Goal: Communication & Community: Ask a question

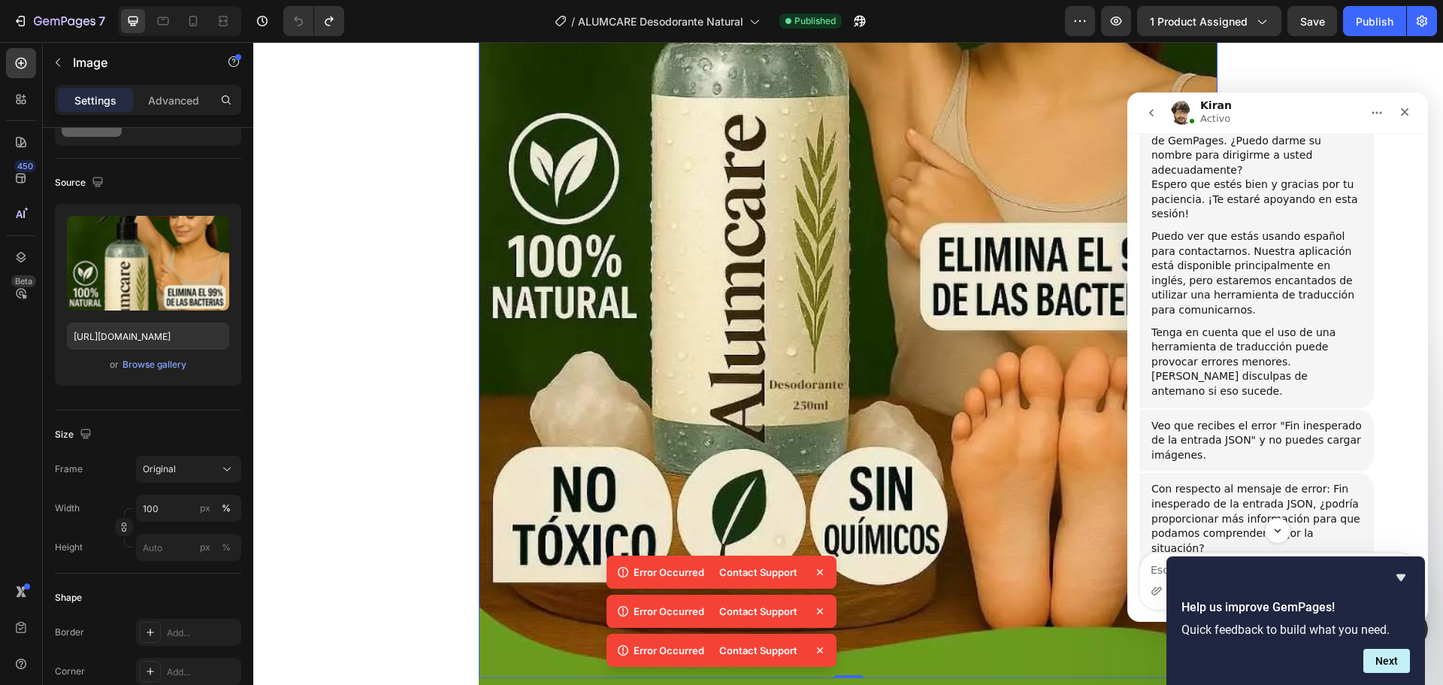
scroll to position [530, 0]
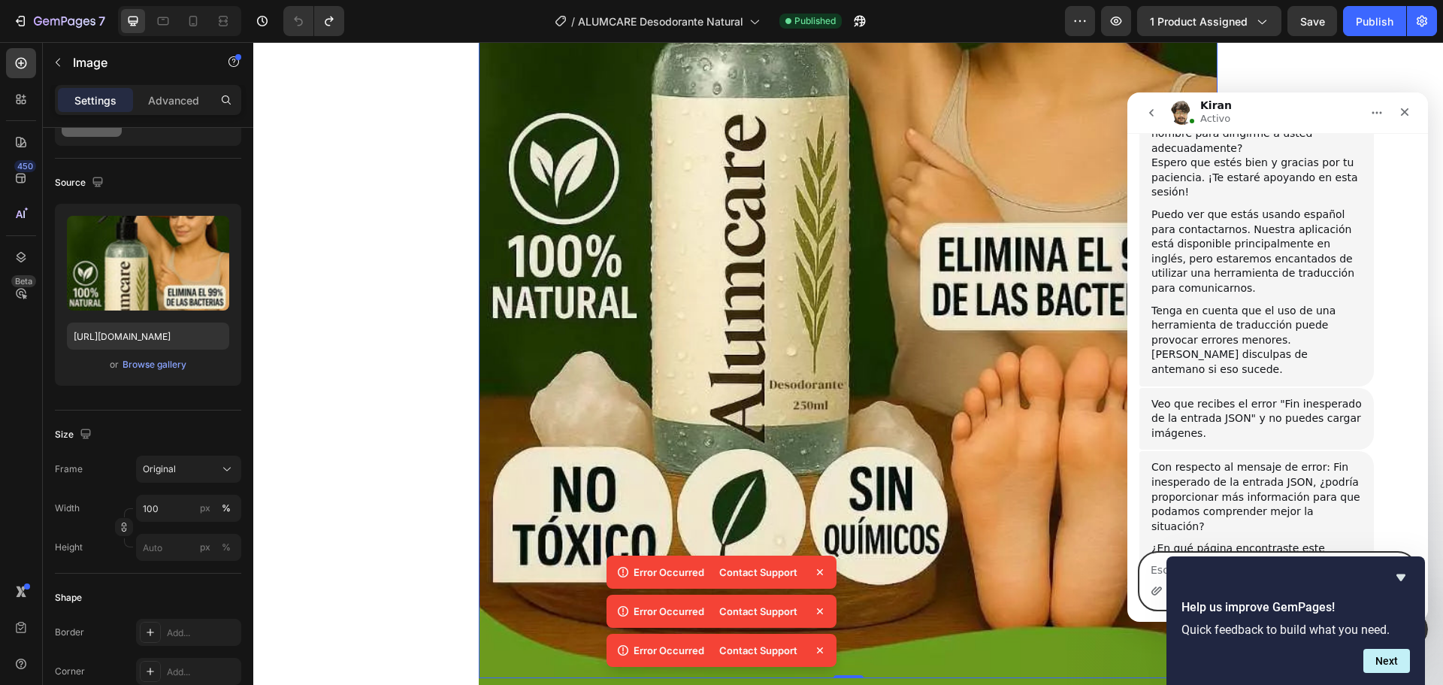
click at [1154, 585] on icon "Adjuntar un archivo" at bounding box center [1157, 591] width 12 height 12
click at [1142, 569] on textarea "Escribe un mensaje..." at bounding box center [1277, 566] width 275 height 26
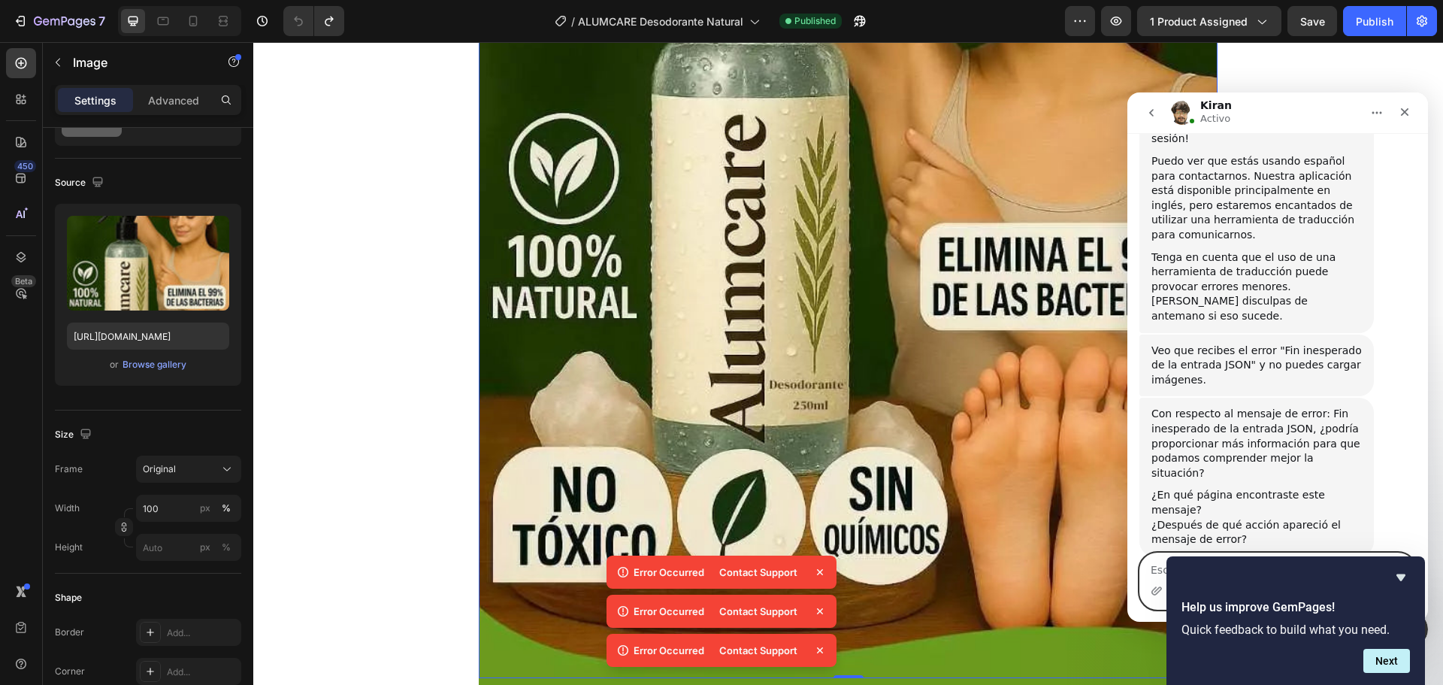
scroll to position [695, 0]
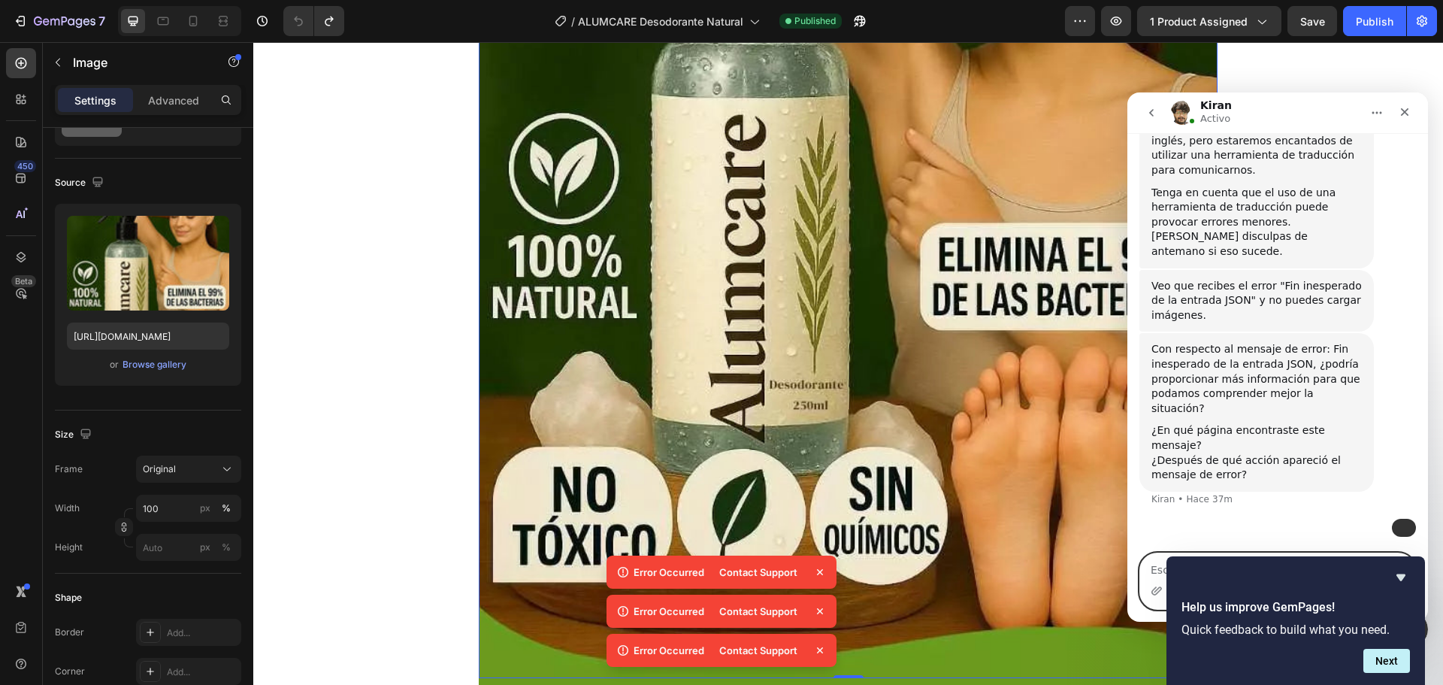
click at [1107, 592] on img at bounding box center [848, 122] width 739 height 1111
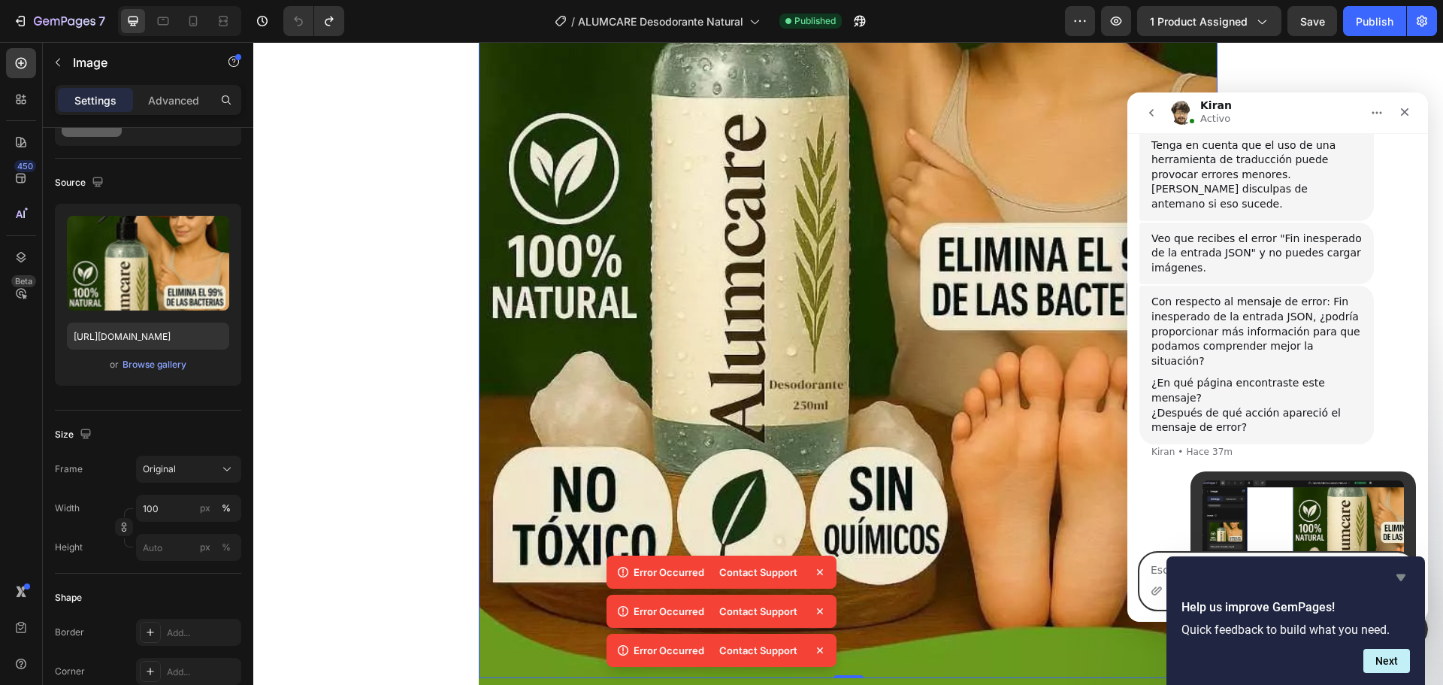
click at [1405, 577] on icon "Hide survey" at bounding box center [1401, 577] width 18 height 18
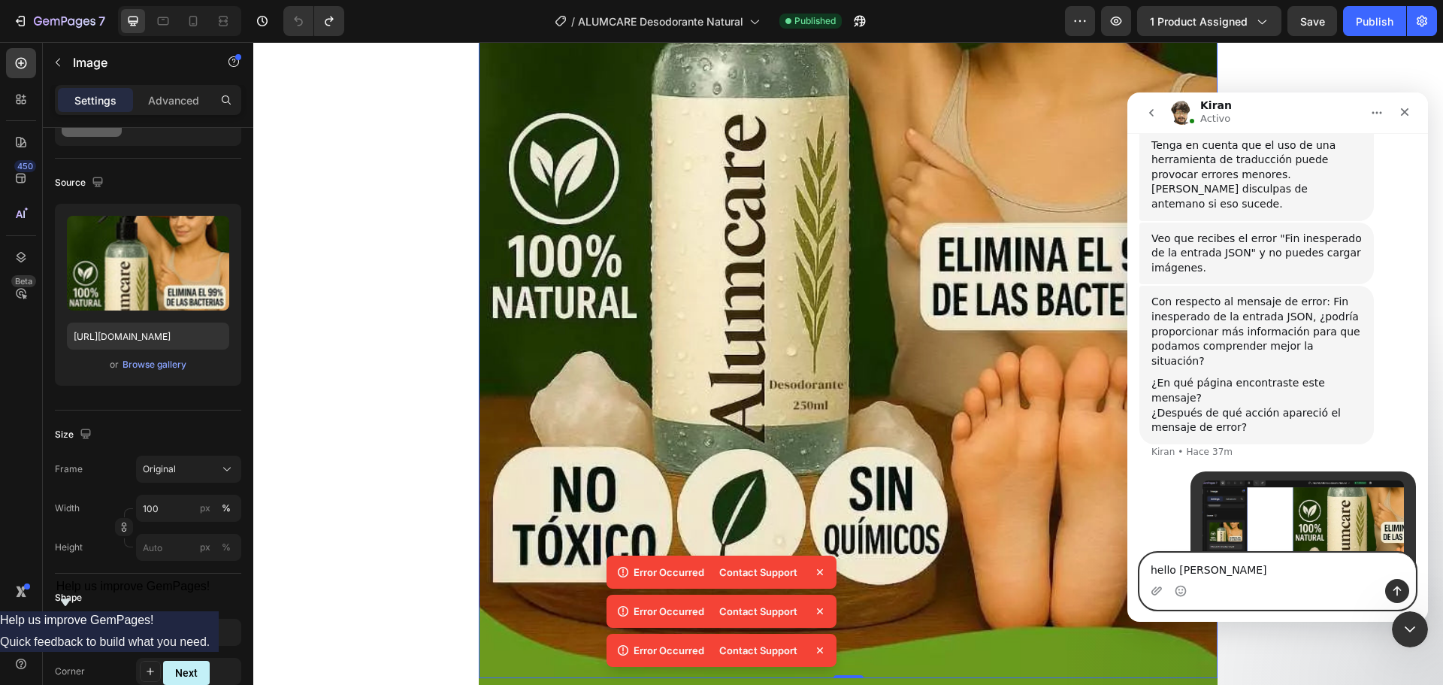
type textarea "hello [PERSON_NAME]"
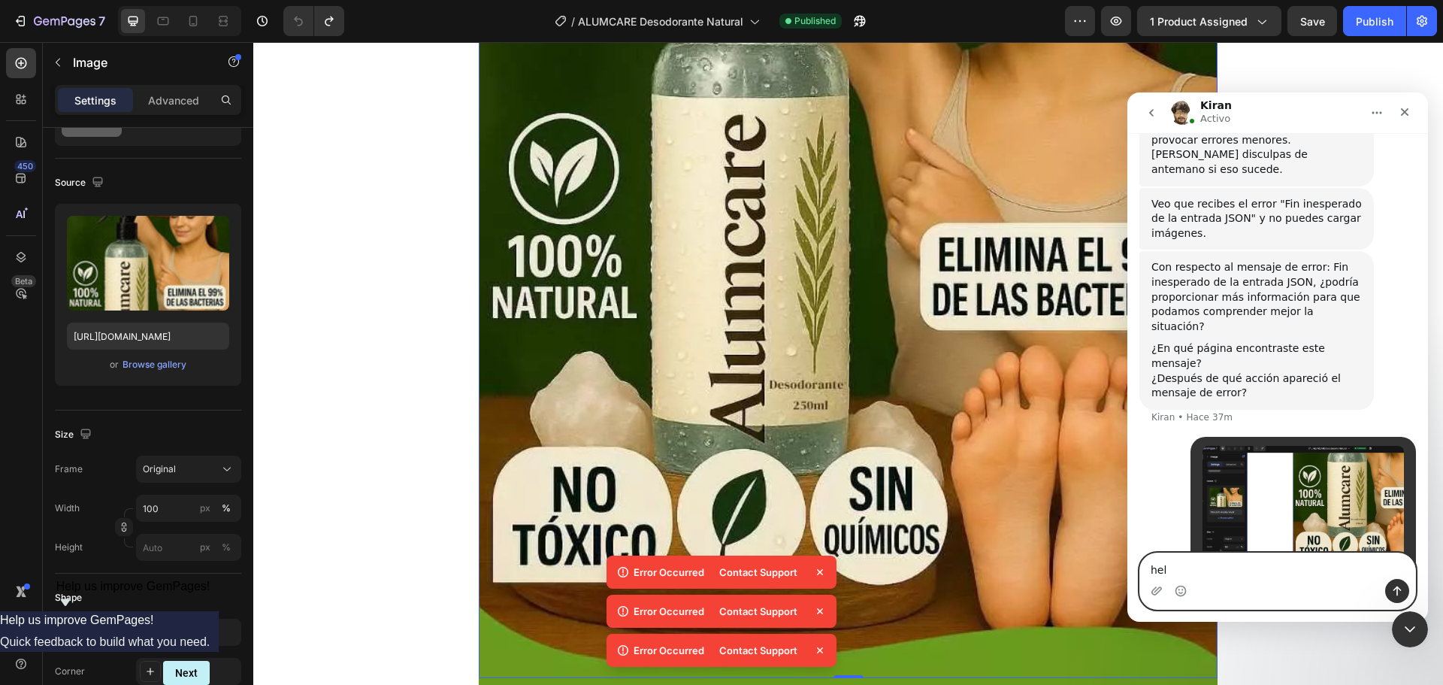
type textarea "help"
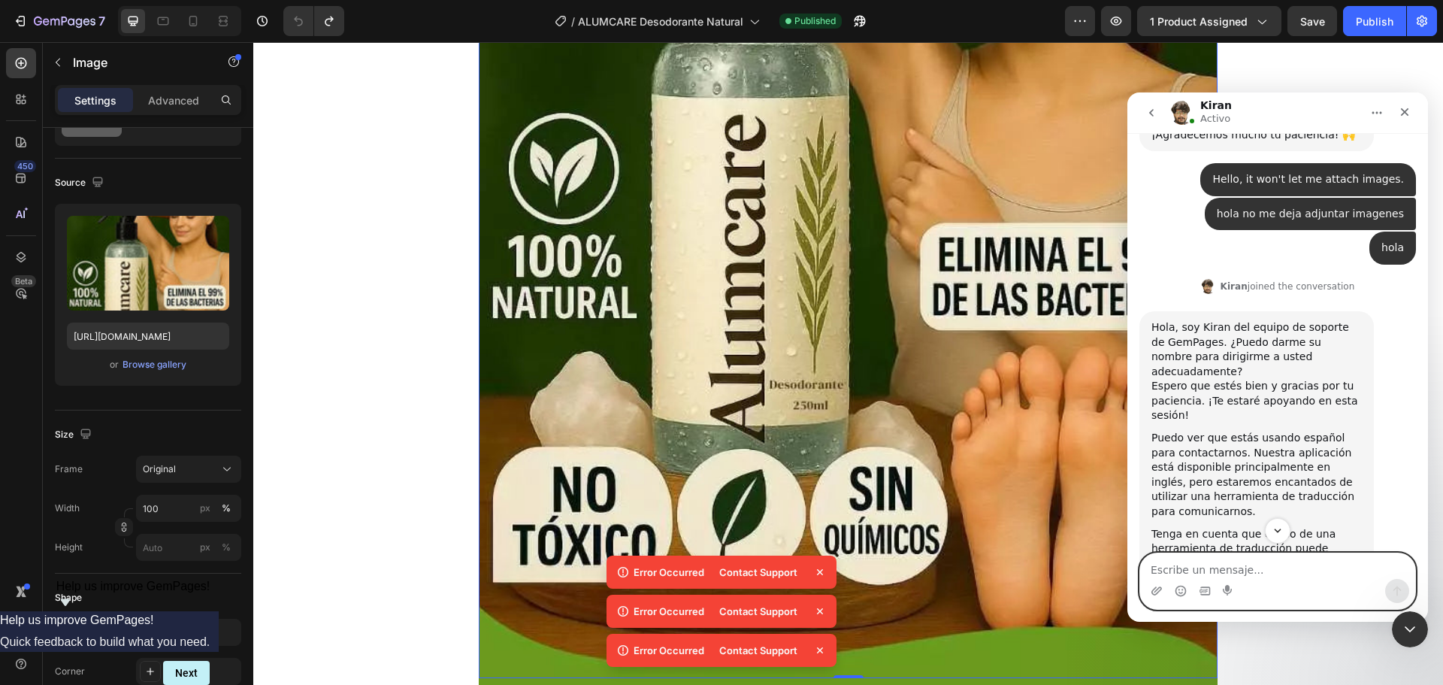
scroll to position [313, 0]
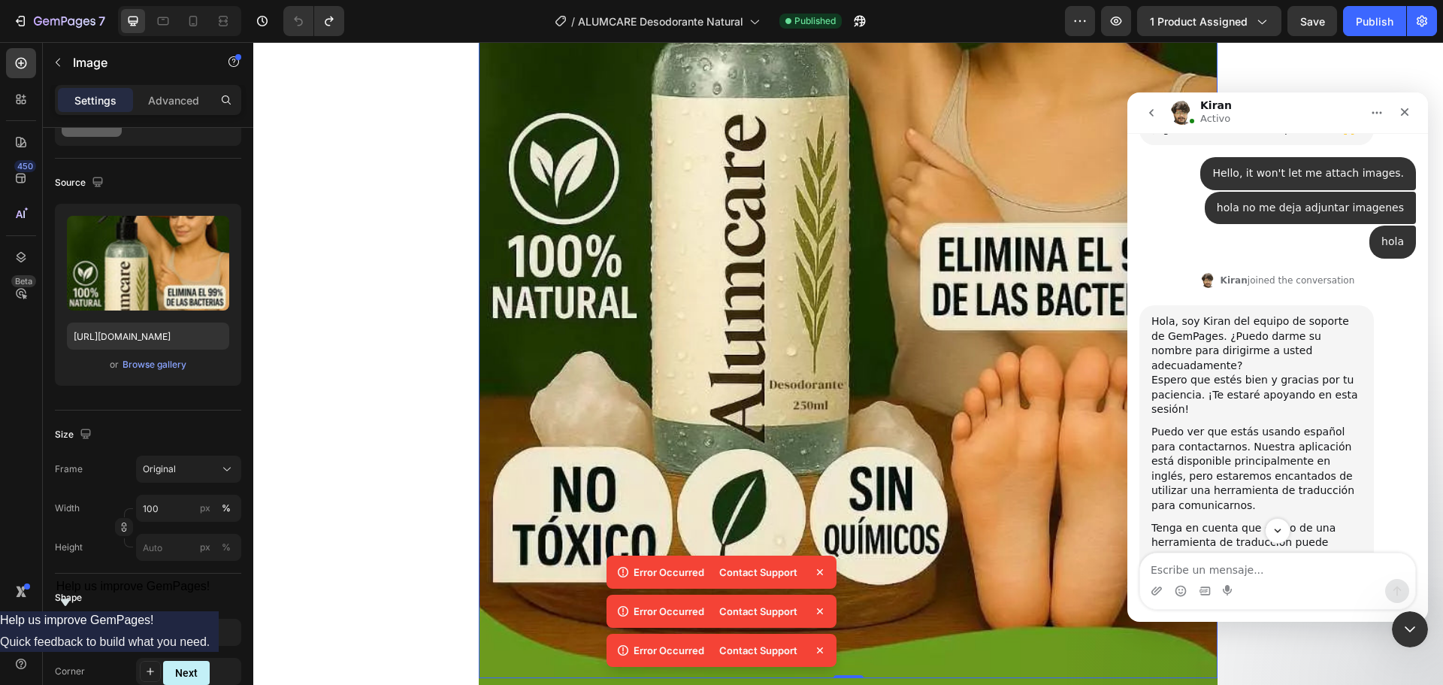
click at [1306, 166] on div "Hello, it won't let me attach images." at bounding box center [1308, 173] width 192 height 15
copy div "Hello, it won't let me attach images."
click at [1192, 567] on textarea "Escribe un mensaje..." at bounding box center [1277, 566] width 275 height 26
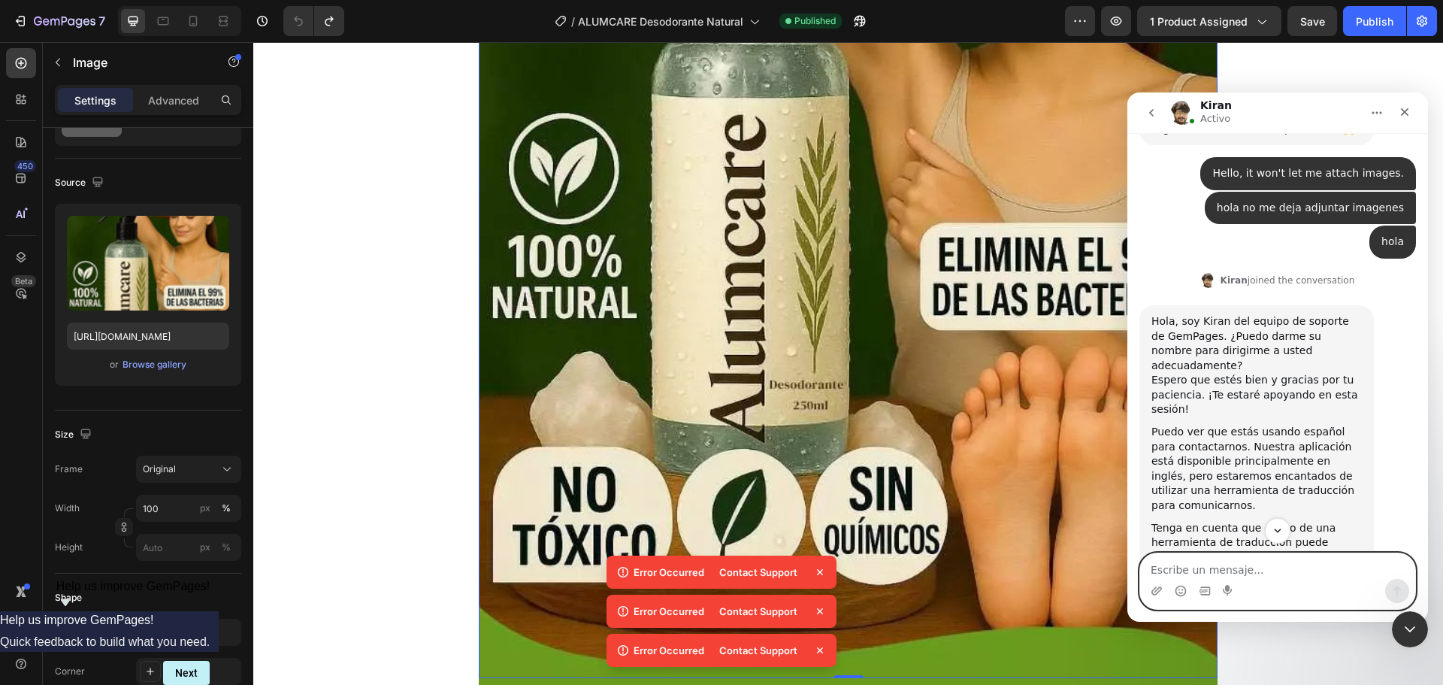
paste textarea "Hello, it won't let me attach images."
type textarea "Hello, it won't let me attach images."
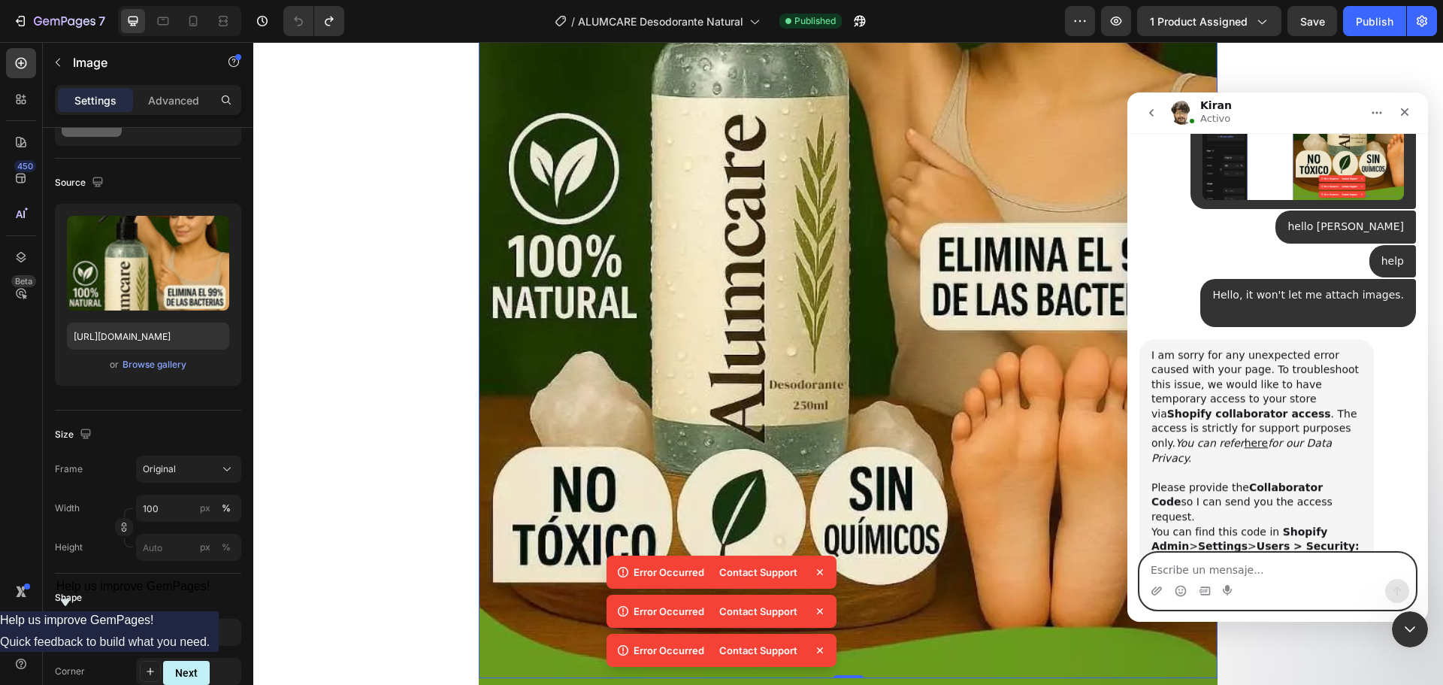
scroll to position [1106, 0]
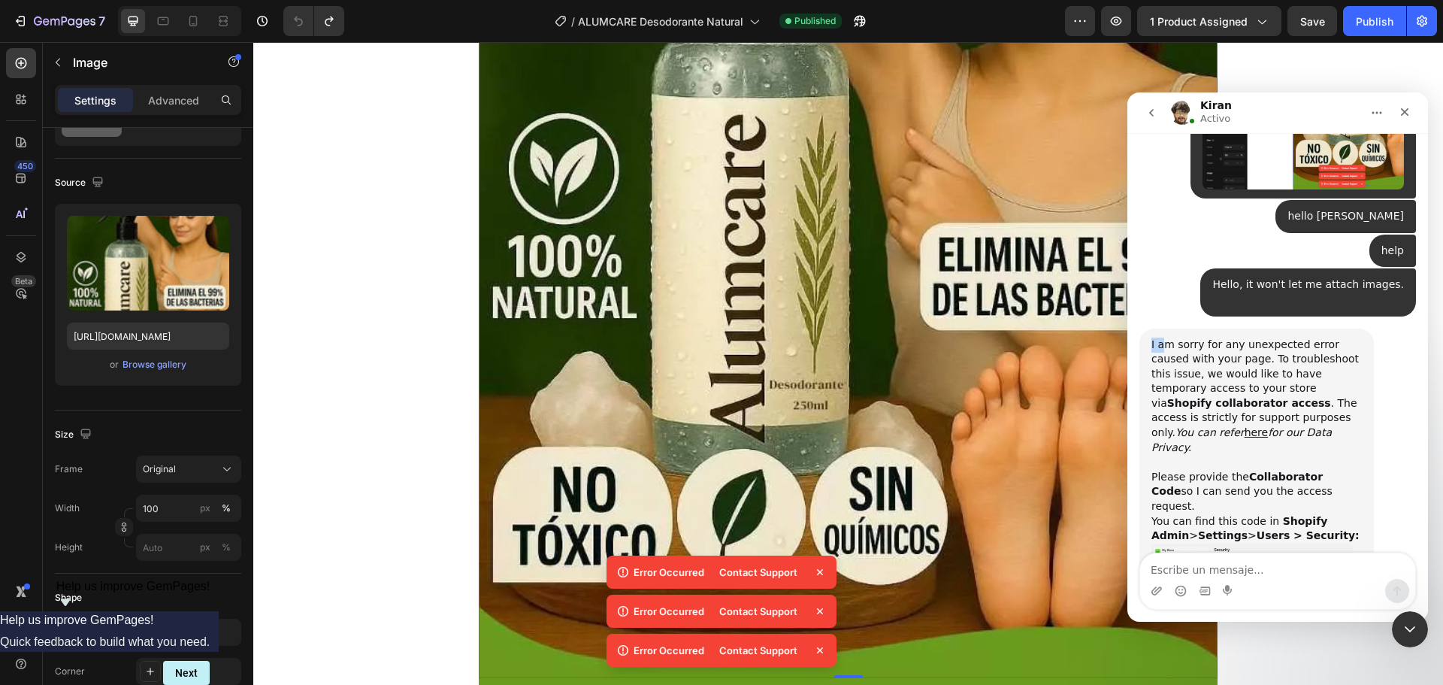
drag, startPoint x: 1150, startPoint y: 257, endPoint x: 1162, endPoint y: 258, distance: 12.0
click at [1162, 328] on div "I am sorry for any unexpected error caused with your page. To troubleshoot this…" at bounding box center [1256, 498] width 234 height 340
click at [1161, 337] on div "I am sorry for any unexpected error caused with your page. To troubleshoot this…" at bounding box center [1256, 440] width 210 height 206
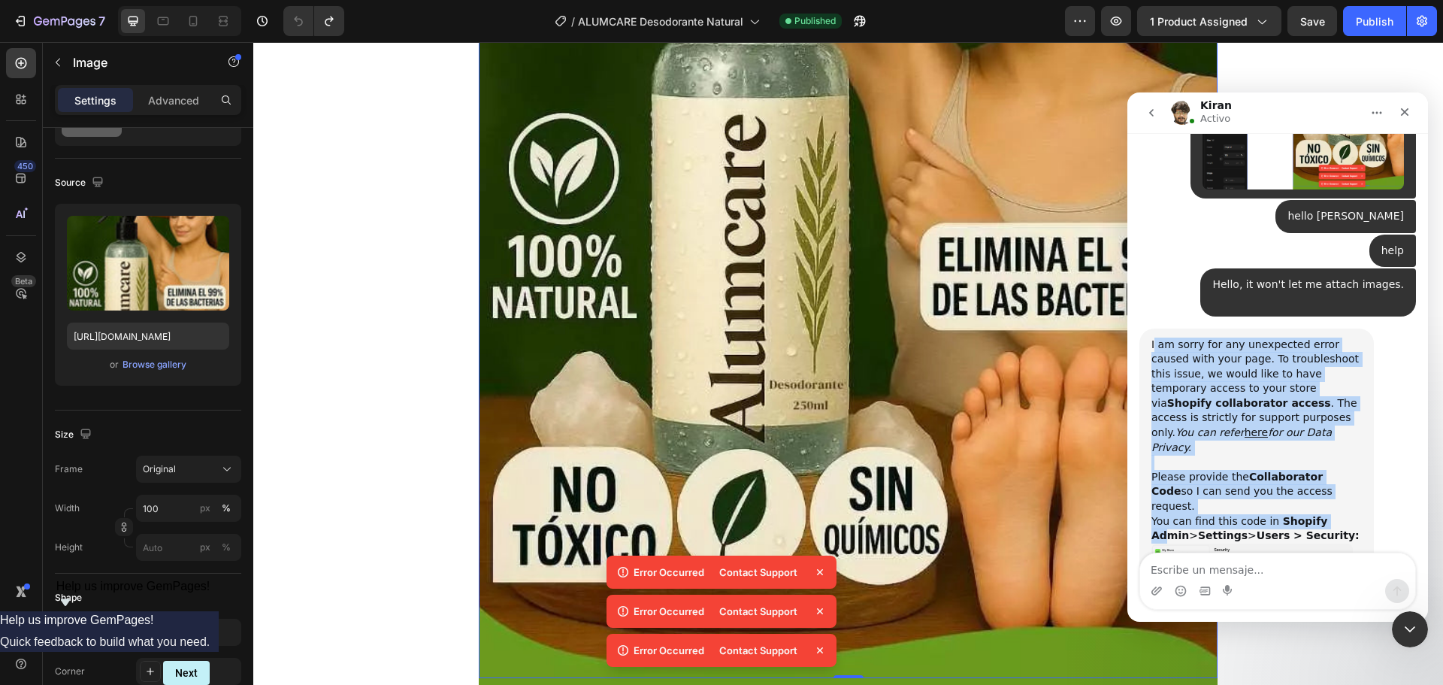
drag, startPoint x: 1153, startPoint y: 259, endPoint x: 1324, endPoint y: 396, distance: 219.7
click at [1324, 396] on div "I am sorry for any unexpected error caused with your page. To troubleshoot this…" at bounding box center [1256, 440] width 210 height 206
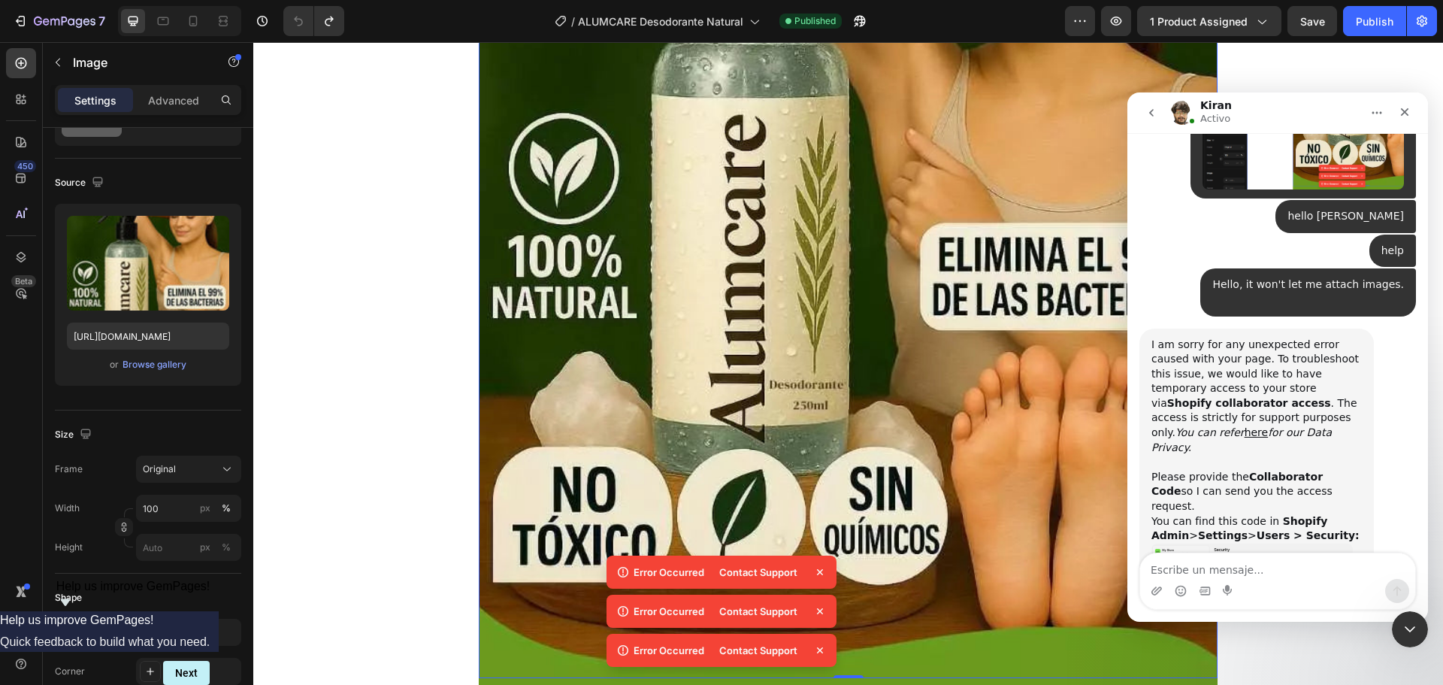
click at [1310, 398] on div "I am sorry for any unexpected error caused with your page. To troubleshoot this…" at bounding box center [1256, 440] width 210 height 206
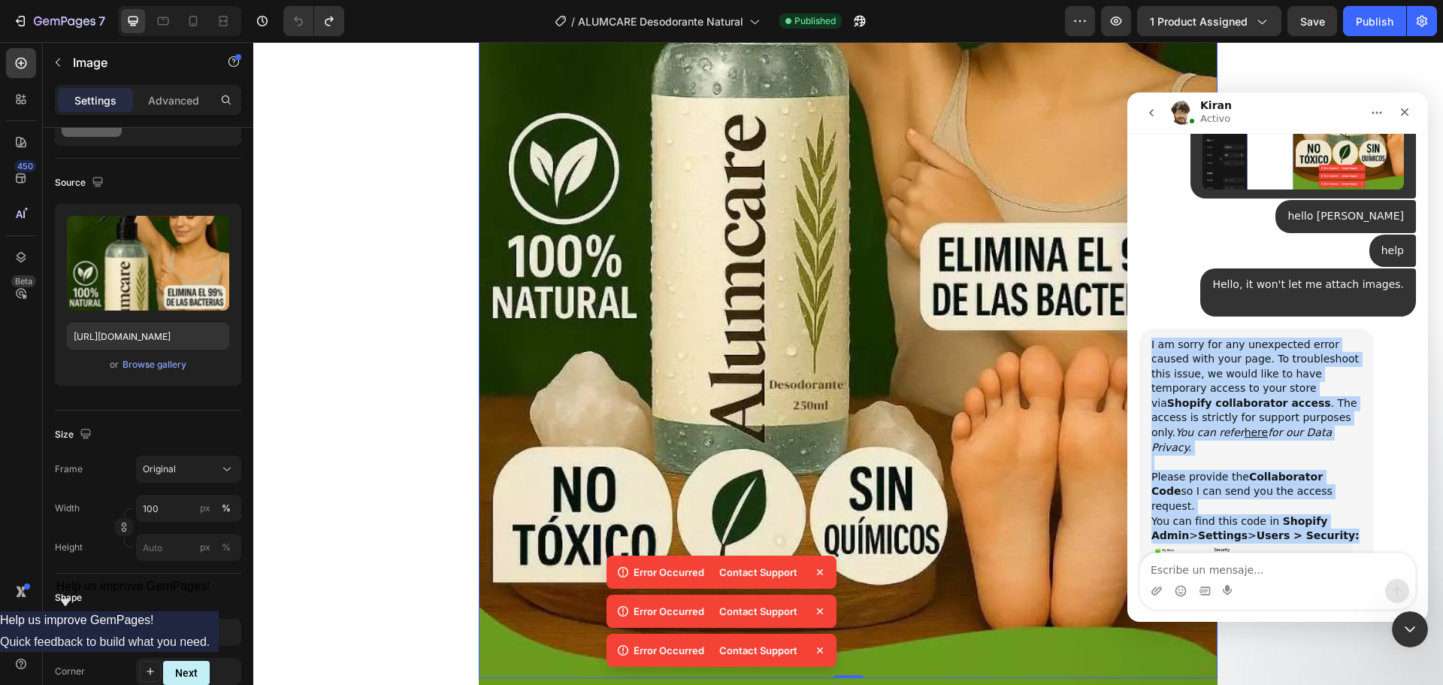
drag, startPoint x: 1290, startPoint y: 403, endPoint x: 1152, endPoint y: 256, distance: 201.5
click at [1152, 337] on div "I am sorry for any unexpected error caused with your page. To troubleshoot this…" at bounding box center [1256, 440] width 210 height 206
copy div "I am sorry for any unexpected error caused with your page. To troubleshoot this…"
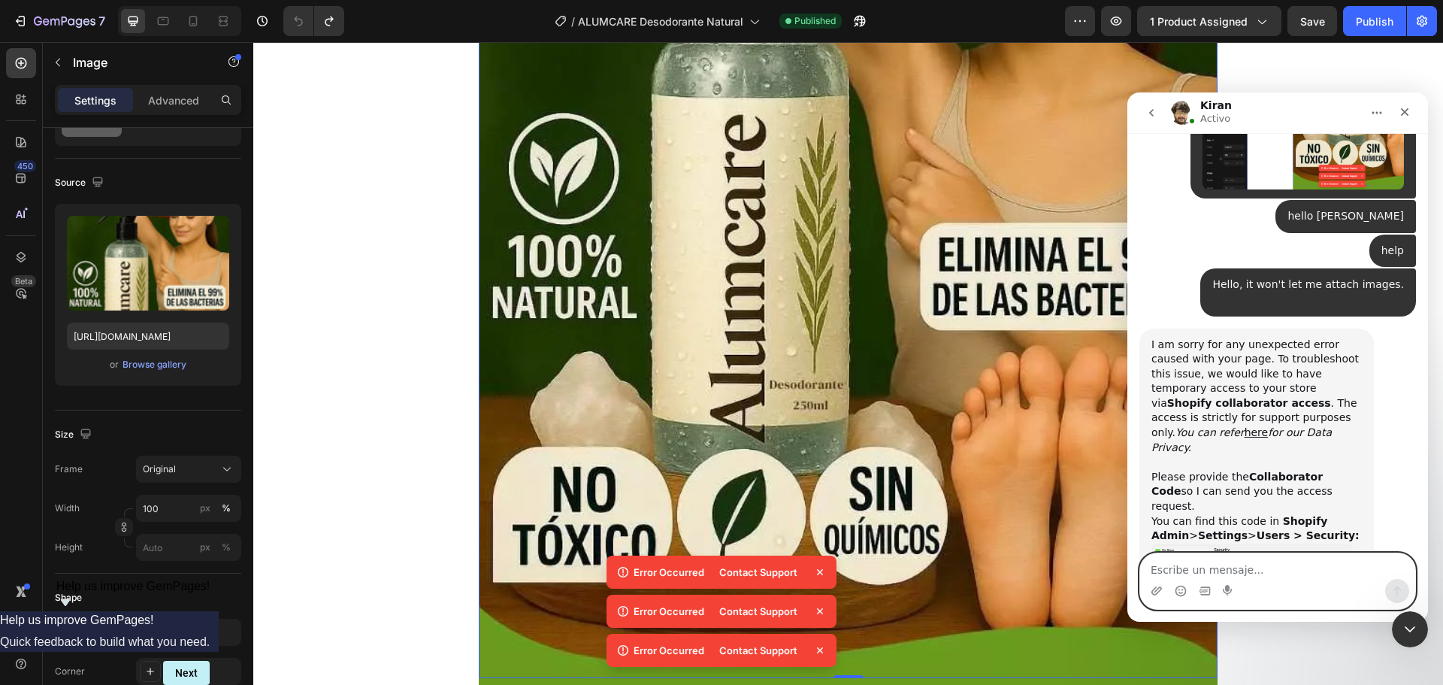
click at [1159, 563] on textarea "Escribe un mensaje..." at bounding box center [1277, 566] width 275 height 26
paste textarea "5137"
type textarea "5137"
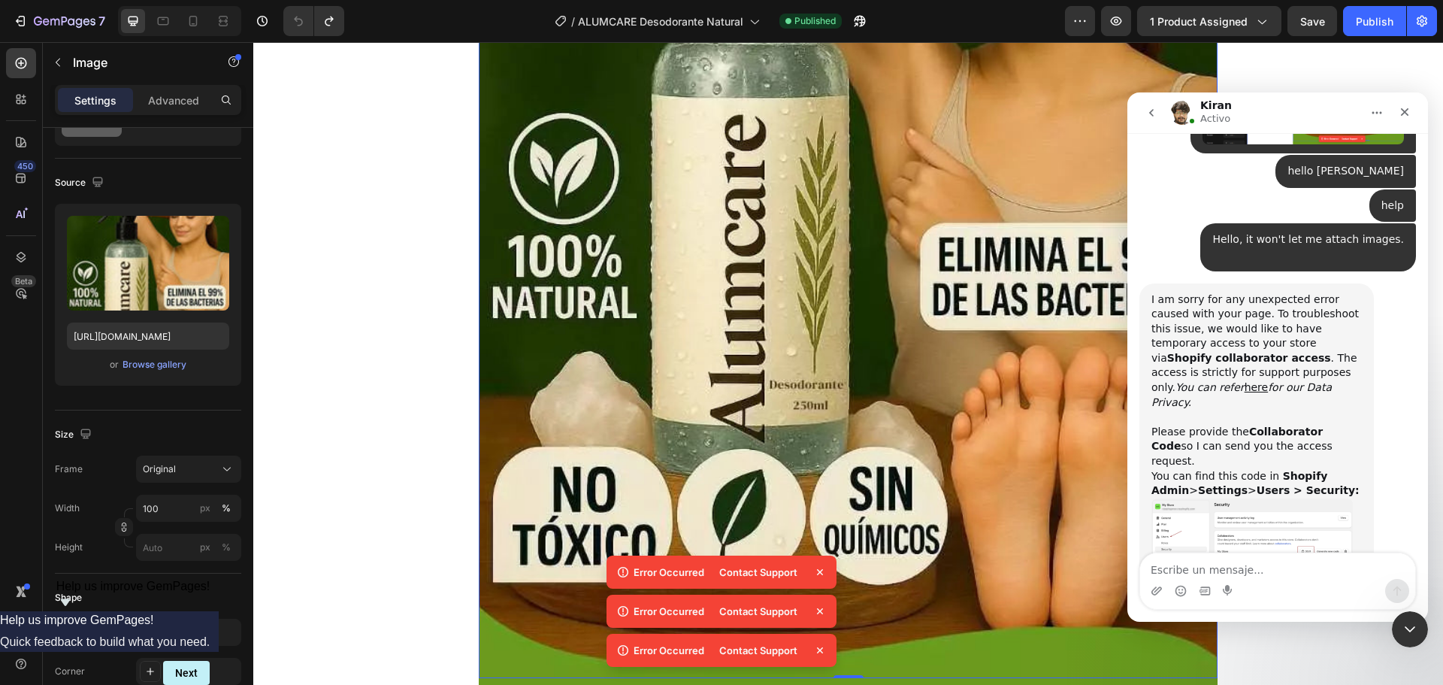
click at [1240, 498] on img "Kiran dice…" at bounding box center [1251, 537] width 201 height 79
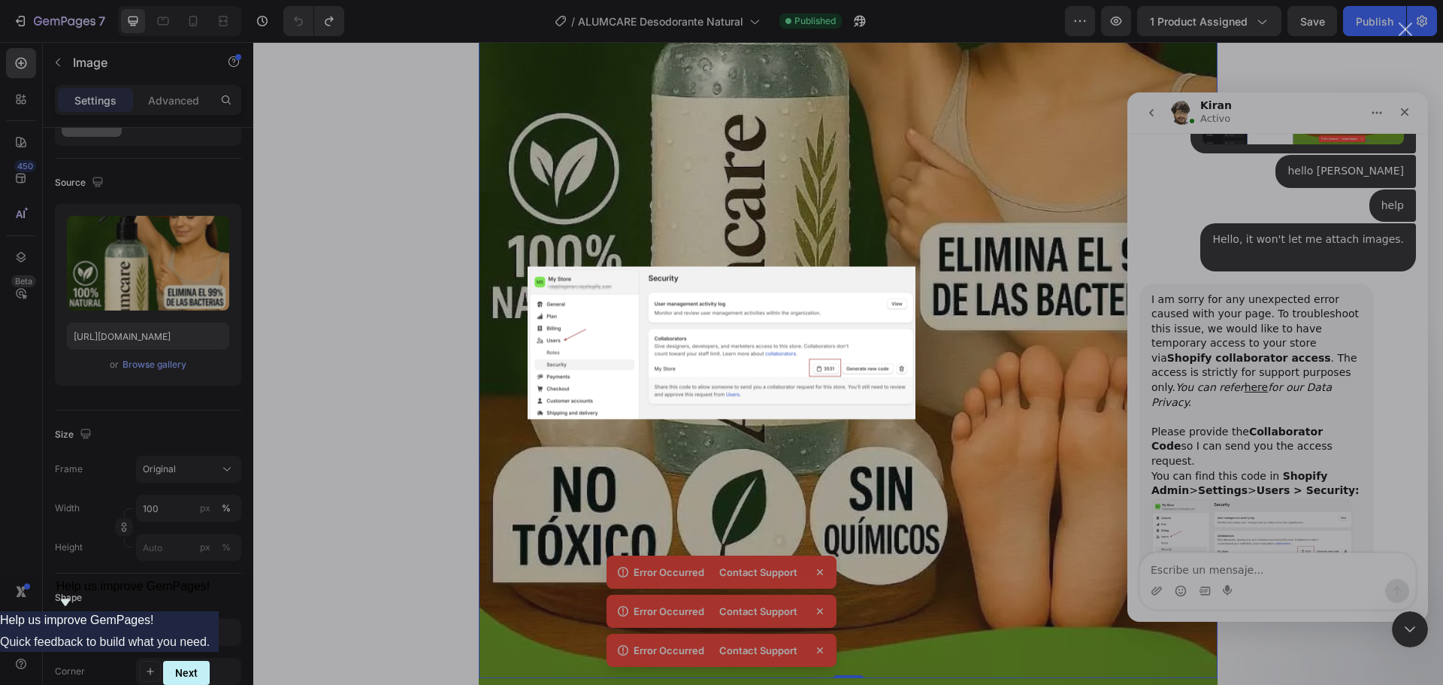
scroll to position [0, 0]
click at [1235, 511] on div "Intercom Messenger" at bounding box center [721, 342] width 1443 height 685
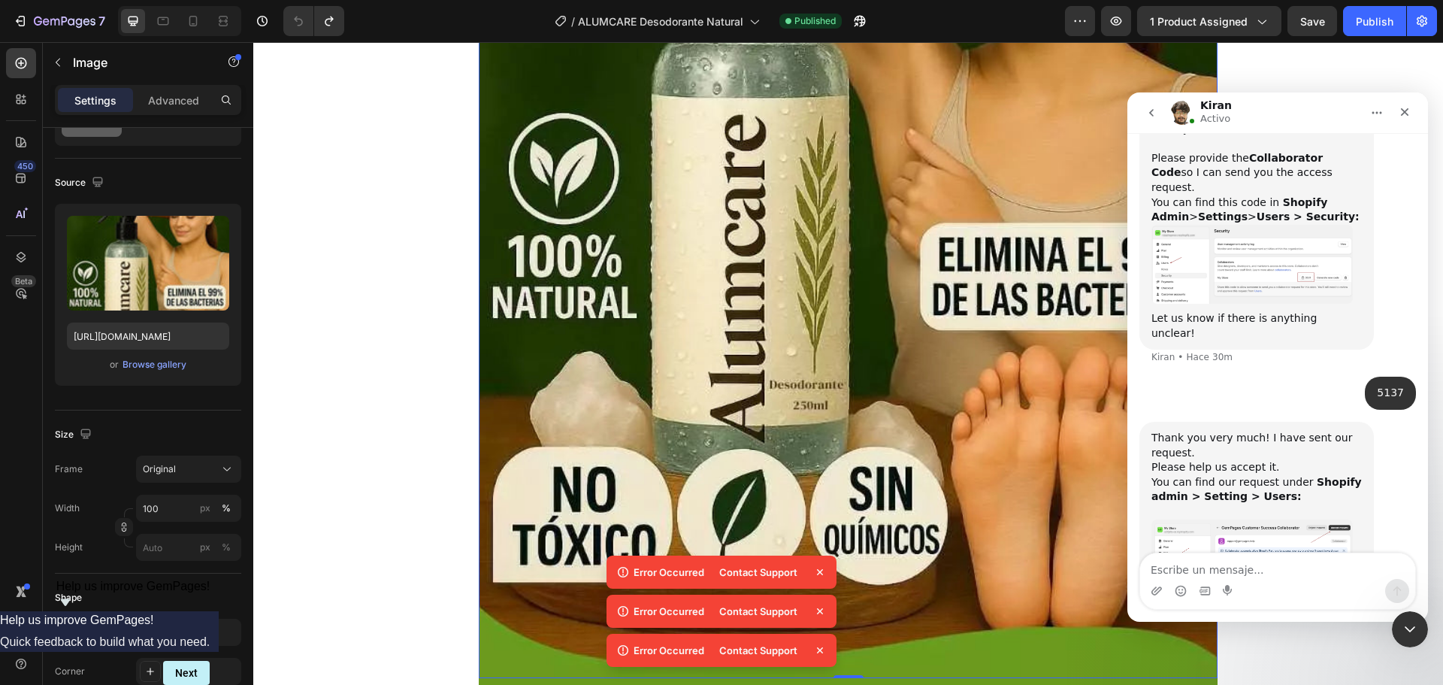
scroll to position [1468, 0]
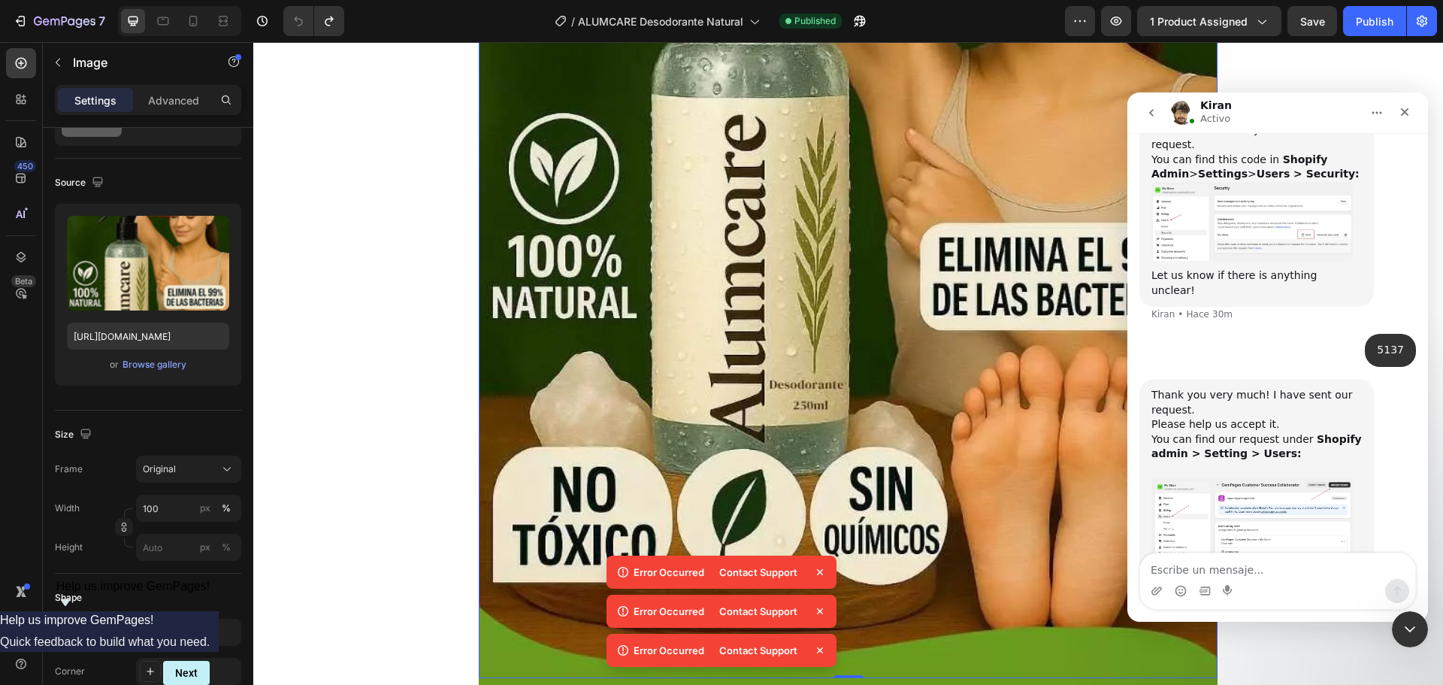
click at [1216, 476] on img "Kiran dice…" at bounding box center [1251, 519] width 201 height 87
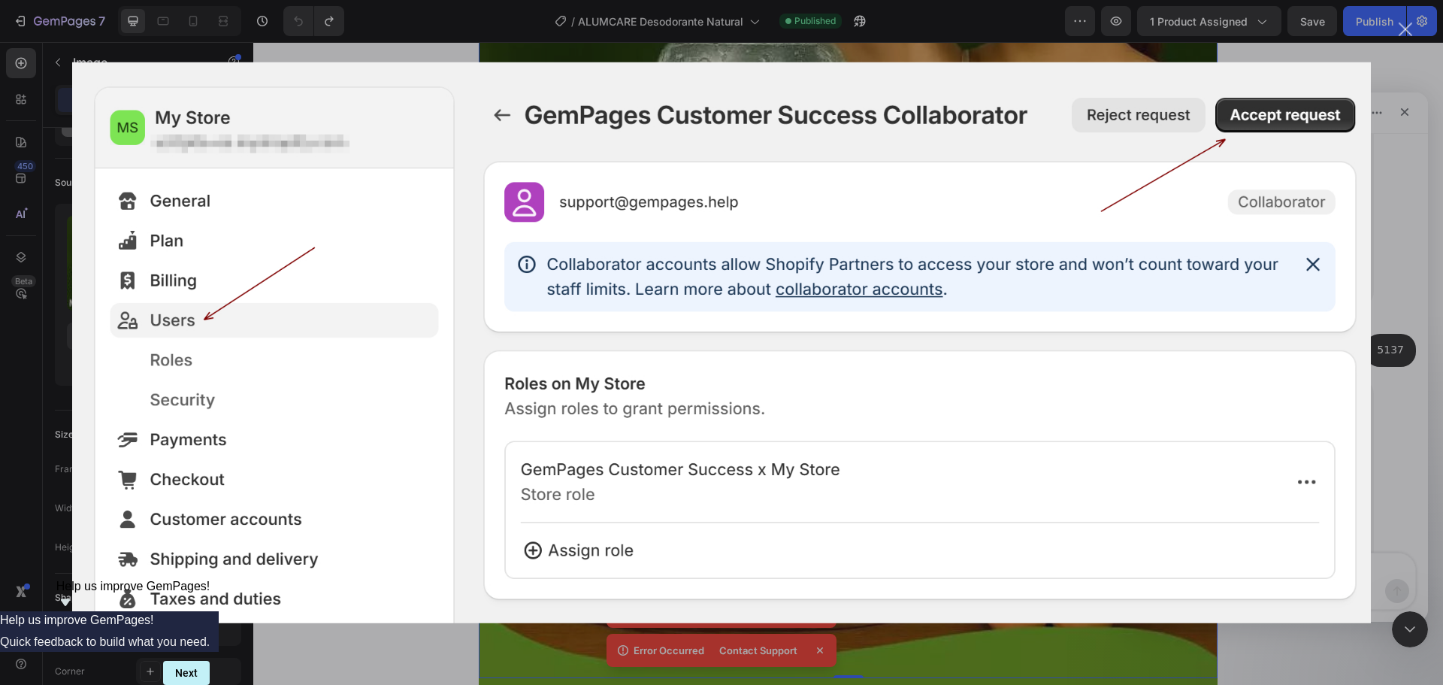
scroll to position [0, 0]
click at [810, 377] on img "Cerrar" at bounding box center [721, 342] width 1299 height 561
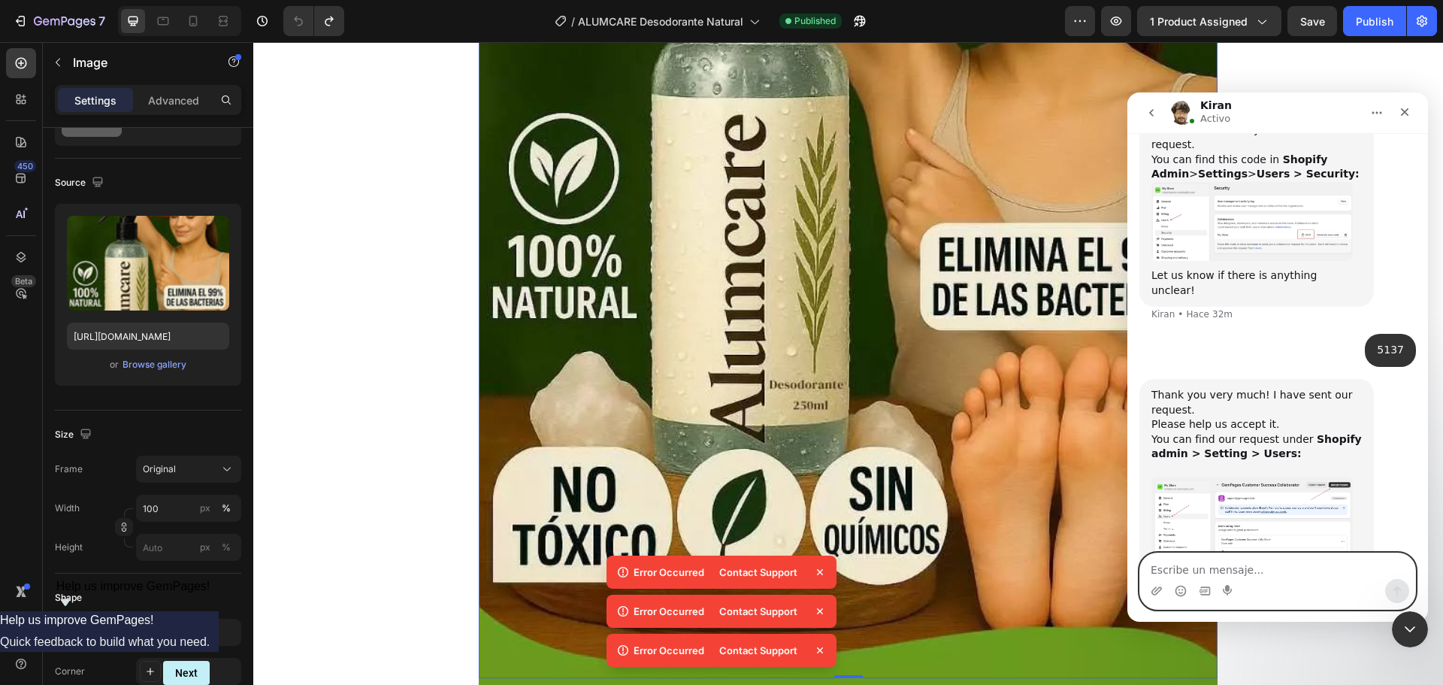
click at [1192, 567] on textarea "Escribe un mensaje..." at bounding box center [1277, 566] width 275 height 26
type textarea "done"
